Goal: Task Accomplishment & Management: Complete application form

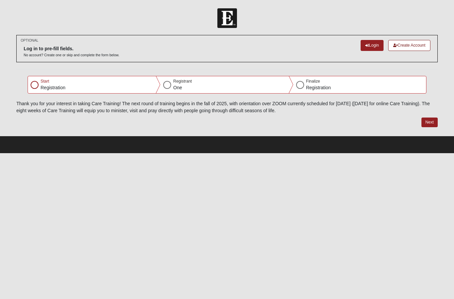
click at [417, 43] on link "Create Account" at bounding box center [409, 45] width 42 height 11
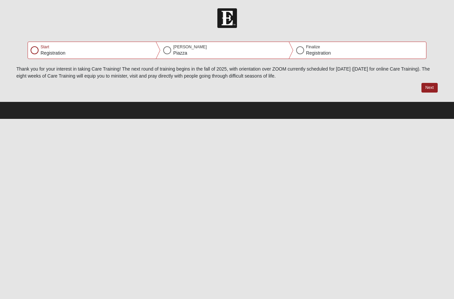
click at [452, 119] on html "Hello Carolyn My Account Log Out Care Training Fall 2025 Error" at bounding box center [227, 59] width 454 height 119
click at [37, 50] on div at bounding box center [35, 50] width 8 height 8
click at [175, 51] on p "Piazza" at bounding box center [190, 53] width 34 height 7
click at [33, 52] on div at bounding box center [35, 50] width 8 height 8
click at [31, 53] on div "Start Registration" at bounding box center [94, 50] width 133 height 17
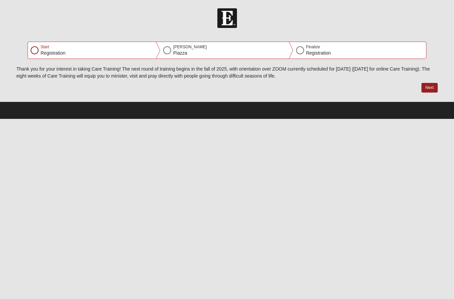
click at [435, 89] on button "Next" at bounding box center [430, 88] width 16 height 10
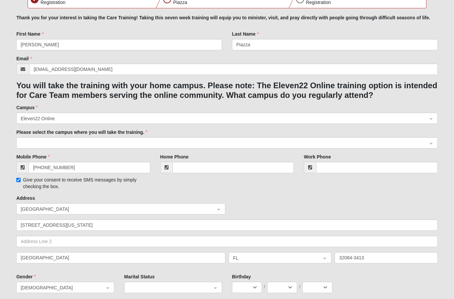
scroll to position [74, 0]
click at [364, 113] on input "search" at bounding box center [224, 118] width 409 height 10
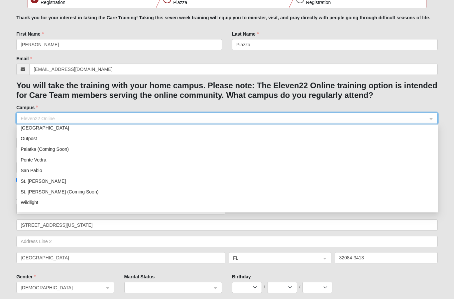
scroll to position [84, 0]
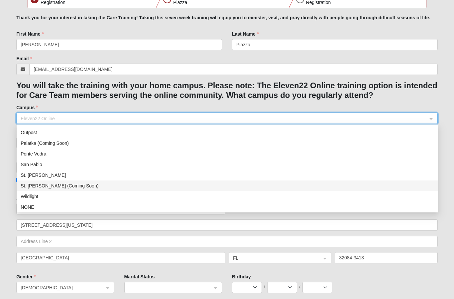
click at [40, 186] on div "St. Augustine (Coming Soon)" at bounding box center [228, 185] width 414 height 7
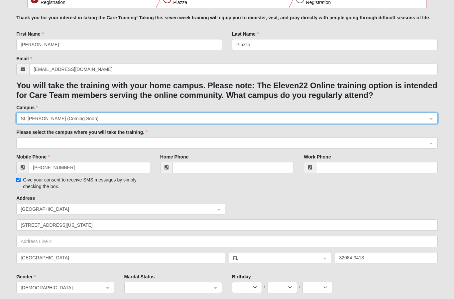
click at [423, 138] on input "search" at bounding box center [224, 142] width 409 height 10
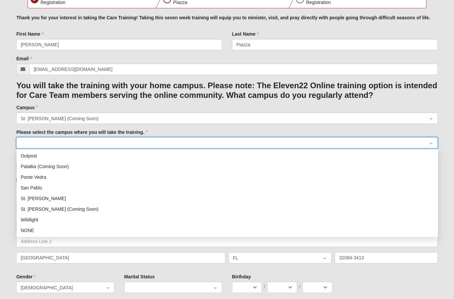
scroll to position [85, 0]
click at [44, 208] on div "St. Augustine (Coming Soon)" at bounding box center [228, 208] width 414 height 7
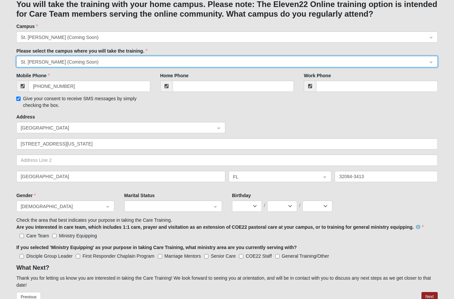
scroll to position [155, 0]
click at [212, 203] on input "search" at bounding box center [170, 206] width 85 height 10
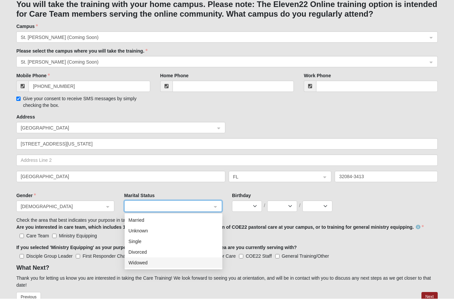
click at [206, 263] on div "Widowed" at bounding box center [174, 262] width 90 height 7
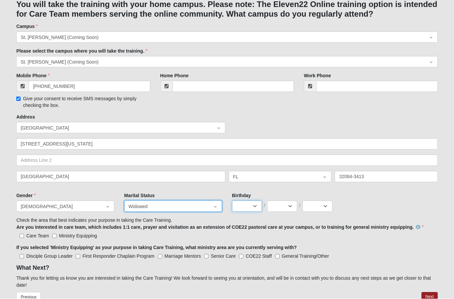
click at [252, 205] on select "Jan Feb Mar Apr May Jun Jul Aug Sep Oct Nov Dec" at bounding box center [247, 206] width 30 height 11
select select "10"
click at [286, 206] on select "1 2 3 4 5 6 7 8 9 10 11 12 13 14 15 16 17 18 19 20 21 22 23 24 25 26 27 28 29 3…" at bounding box center [282, 206] width 30 height 11
select select "4"
click at [316, 207] on select "2025 2024 2023 2022 2021 2020 2019 2018 2017 2016 2015 2014 2013 2012 2011 2010…" at bounding box center [318, 206] width 30 height 11
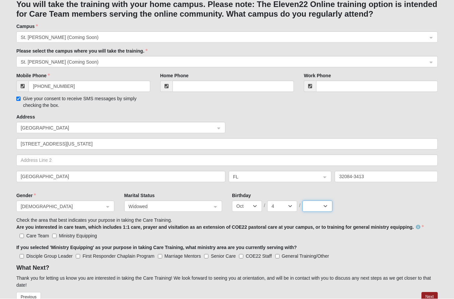
select select "1963"
click at [23, 235] on input "Care Team" at bounding box center [22, 236] width 4 height 4
checkbox input "true"
click at [57, 235] on input "Ministry Equipping" at bounding box center [54, 236] width 4 height 4
checkbox input "true"
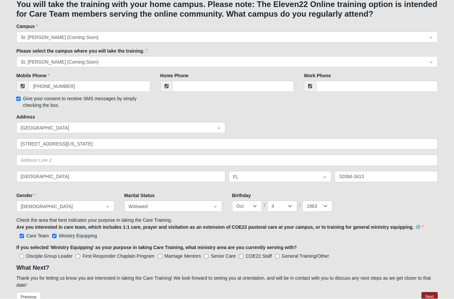
click at [431, 298] on button "Next" at bounding box center [430, 297] width 16 height 10
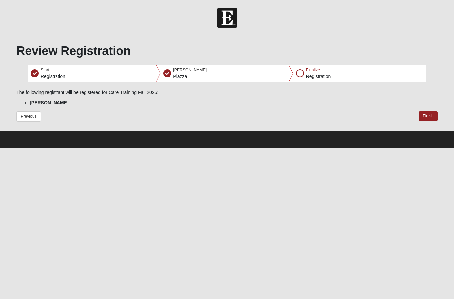
scroll to position [0, 0]
click at [429, 118] on button "Finish" at bounding box center [428, 116] width 19 height 10
